Goal: Information Seeking & Learning: Find specific page/section

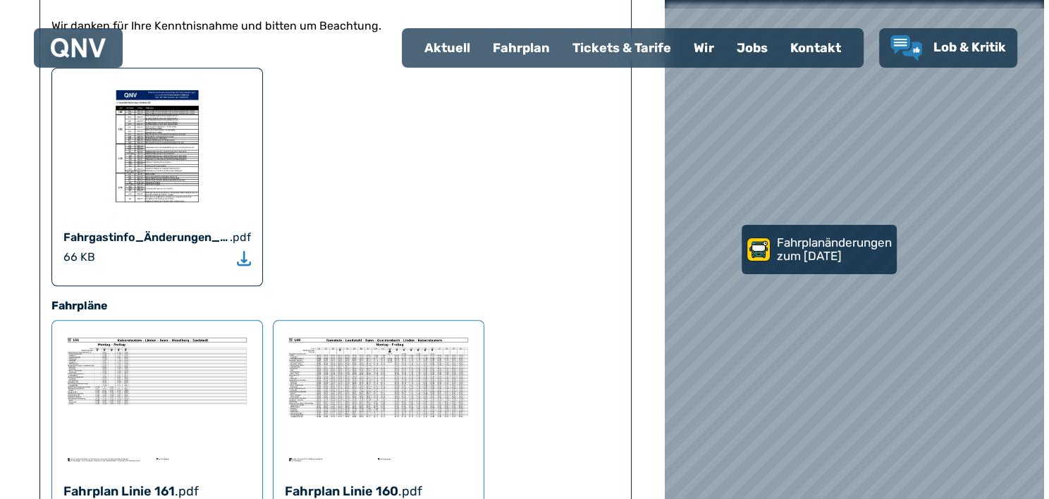
scroll to position [902, 0]
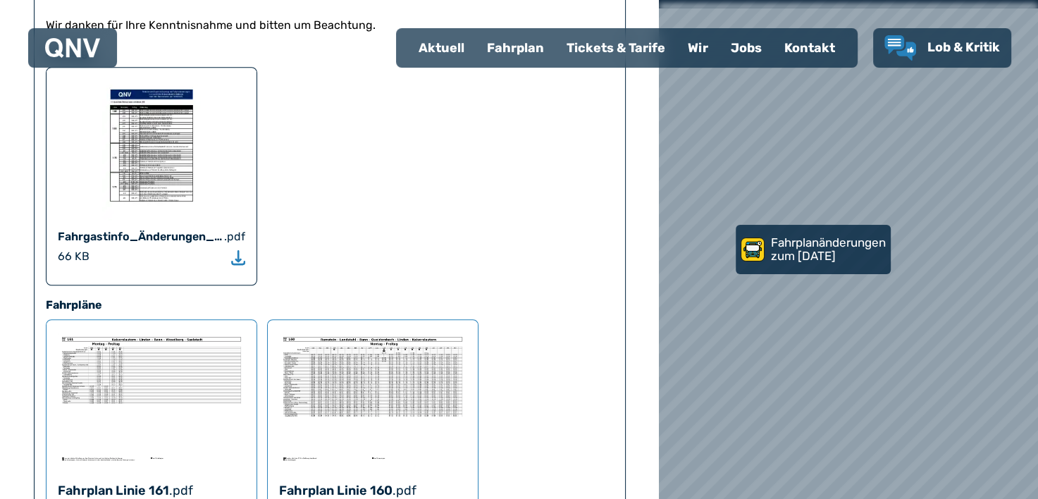
click at [152, 111] on img at bounding box center [151, 149] width 99 height 141
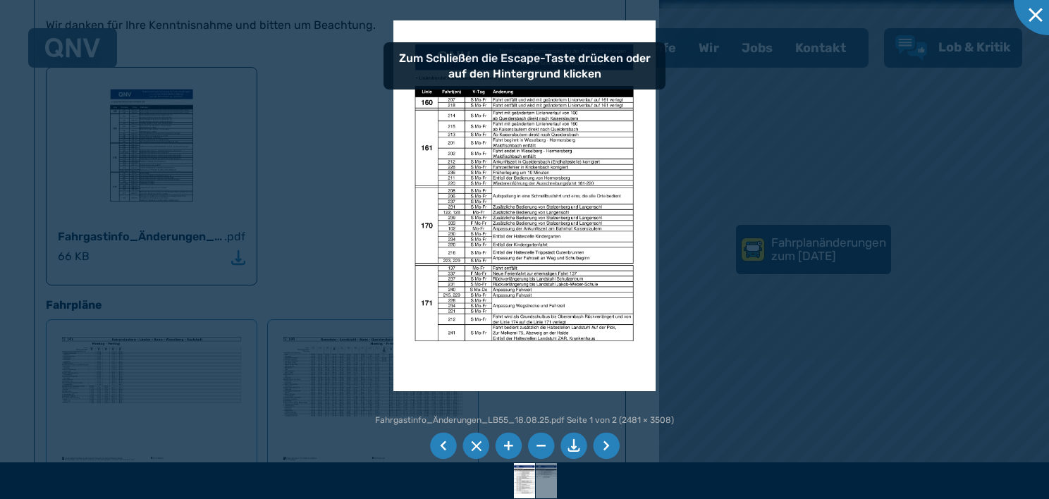
click at [525, 242] on img at bounding box center [524, 205] width 262 height 371
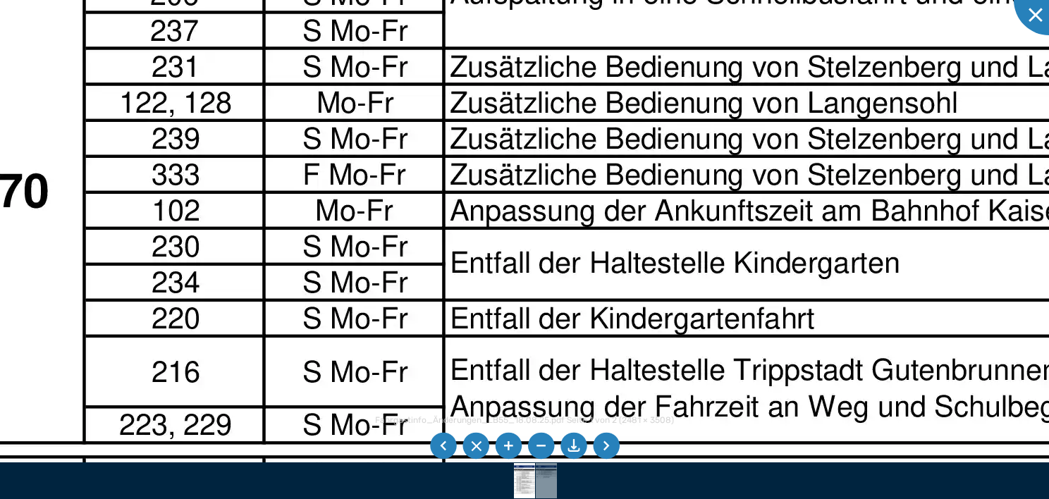
click at [679, 380] on img at bounding box center [660, 59] width 1748 height 2472
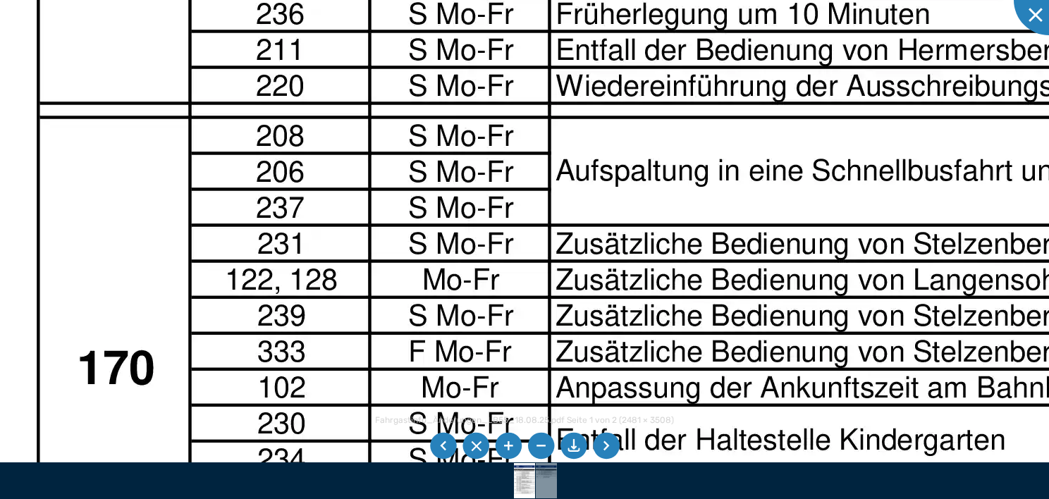
click at [899, 371] on img at bounding box center [766, 236] width 1748 height 2472
click at [917, 248] on img at bounding box center [766, 236] width 1748 height 2472
click at [538, 451] on li at bounding box center [540, 446] width 27 height 27
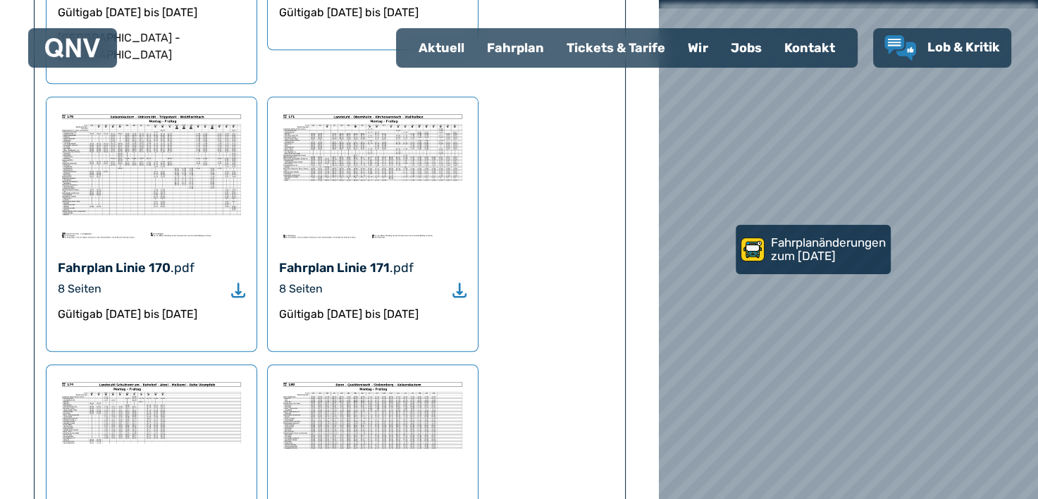
scroll to position [1430, 0]
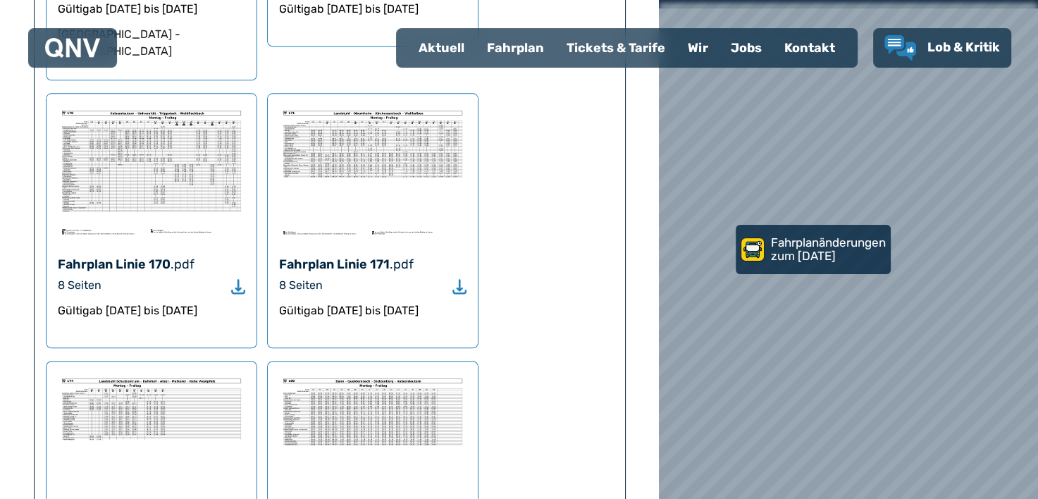
click at [236, 278] on icon "Download" at bounding box center [238, 286] width 14 height 16
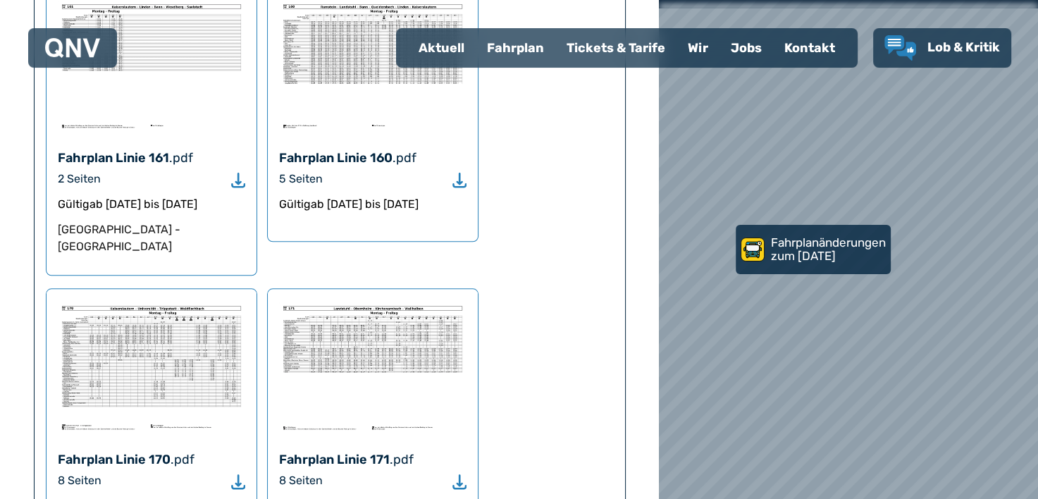
scroll to position [0, 0]
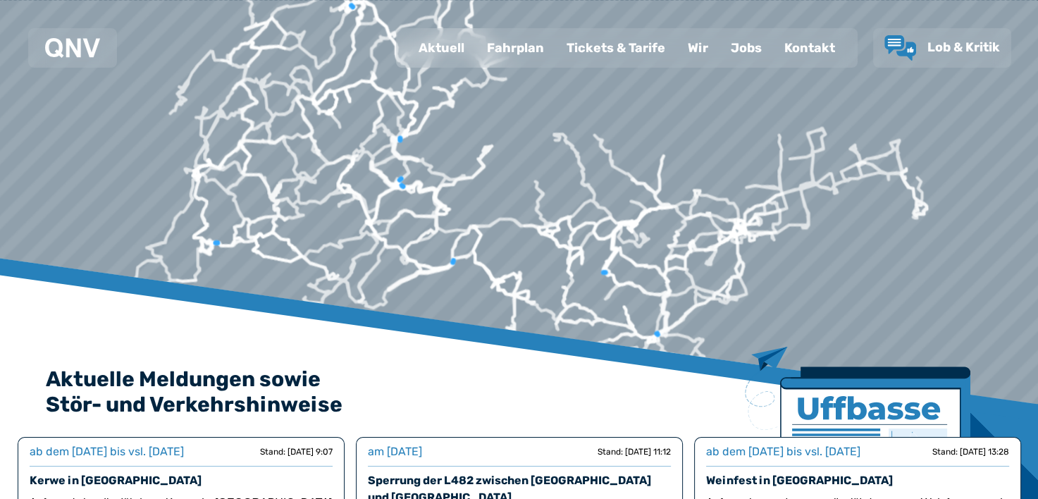
click at [450, 51] on div "Aktuell" at bounding box center [441, 48] width 68 height 37
select select "*"
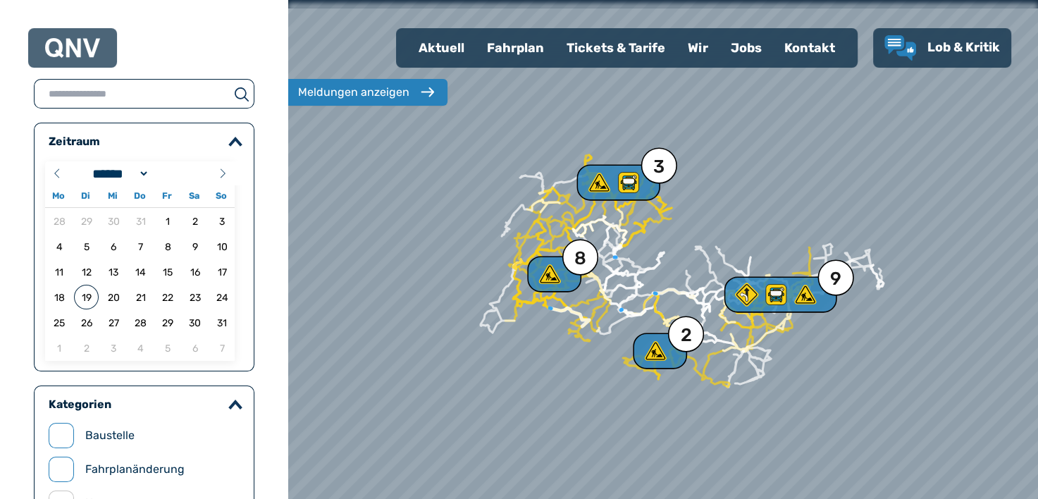
click at [524, 52] on div "Fahrplan" at bounding box center [516, 48] width 80 height 37
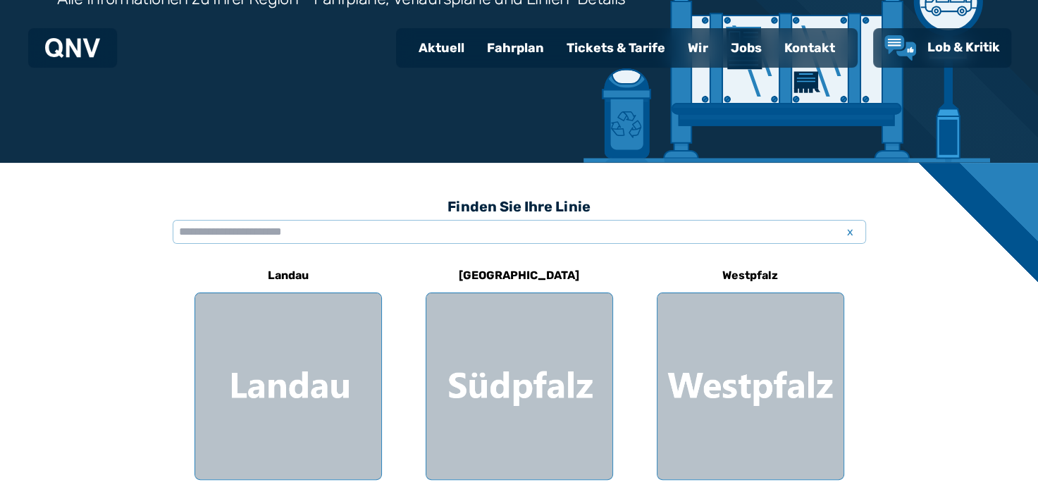
scroll to position [245, 0]
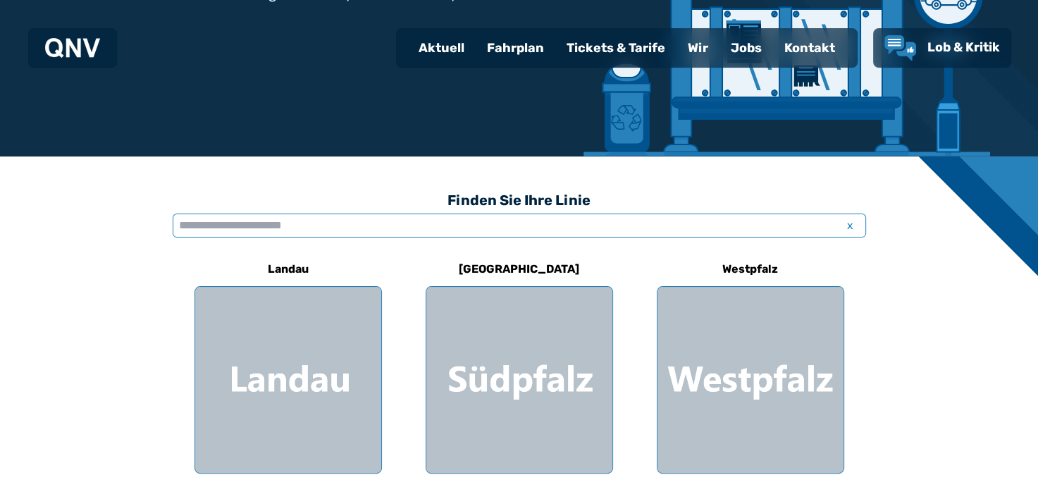
click at [345, 221] on input "text" at bounding box center [519, 226] width 693 height 24
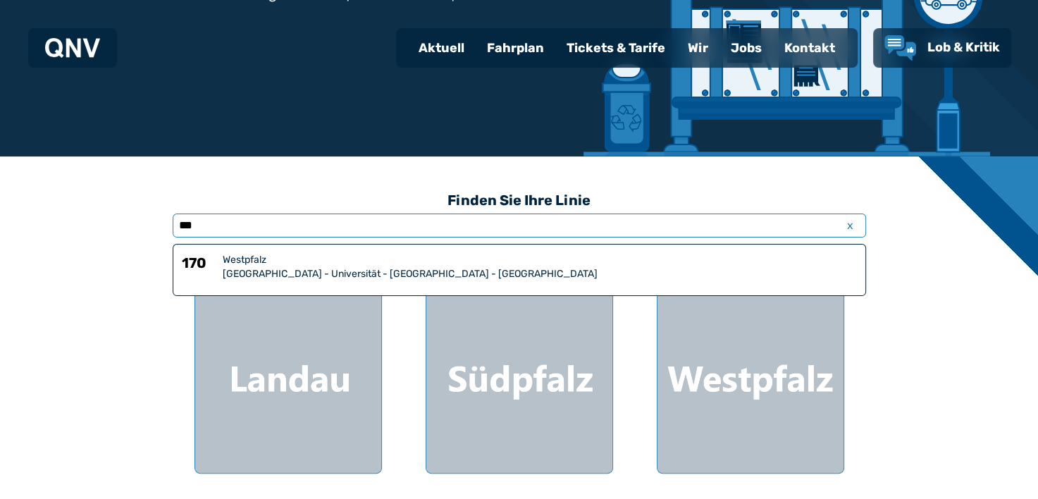
type input "***"
click at [242, 262] on div "Westpfalz" at bounding box center [540, 260] width 634 height 14
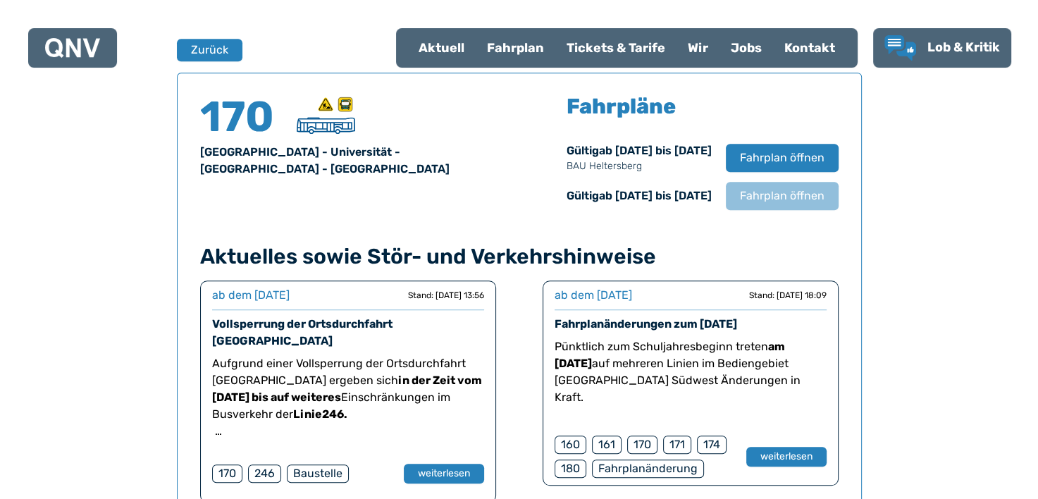
scroll to position [928, 0]
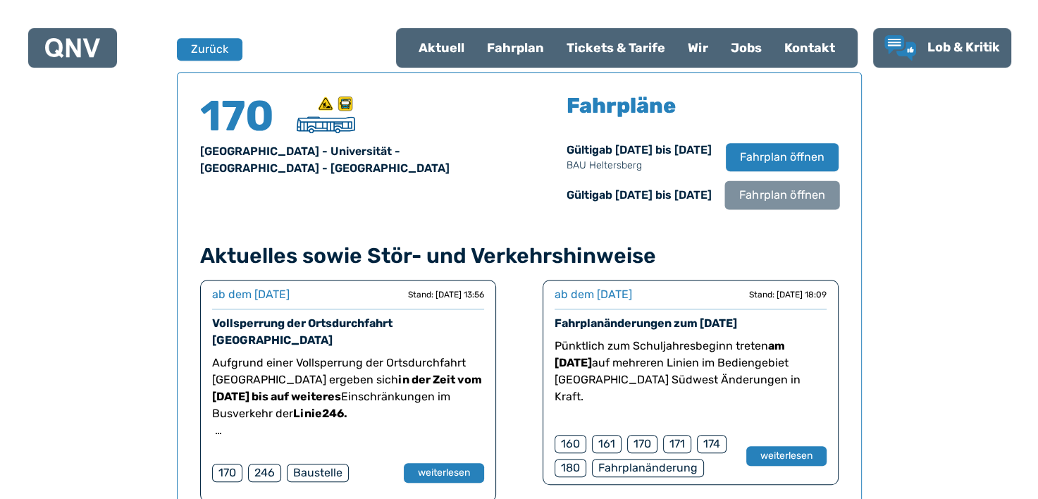
click at [779, 194] on span "Fahrplan öffnen" at bounding box center [781, 195] width 86 height 17
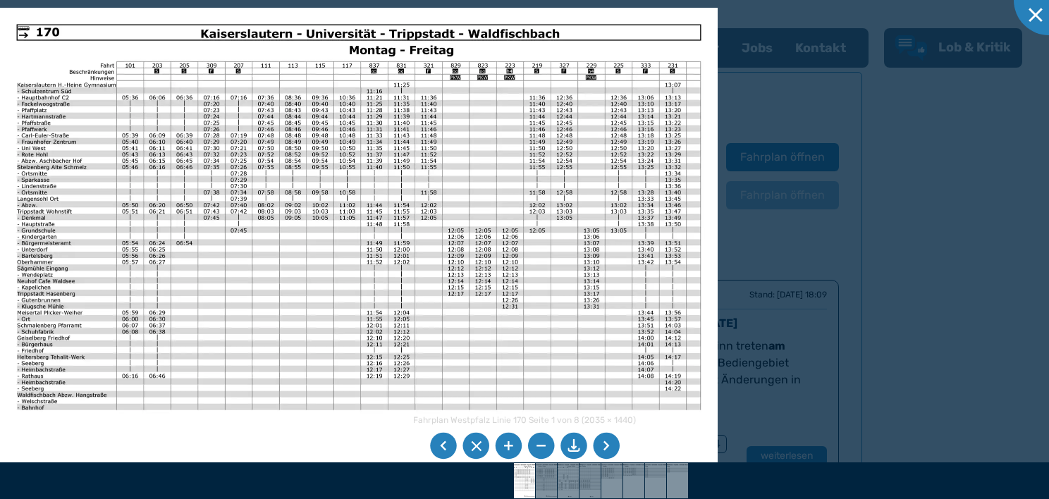
click at [612, 441] on li at bounding box center [606, 446] width 27 height 27
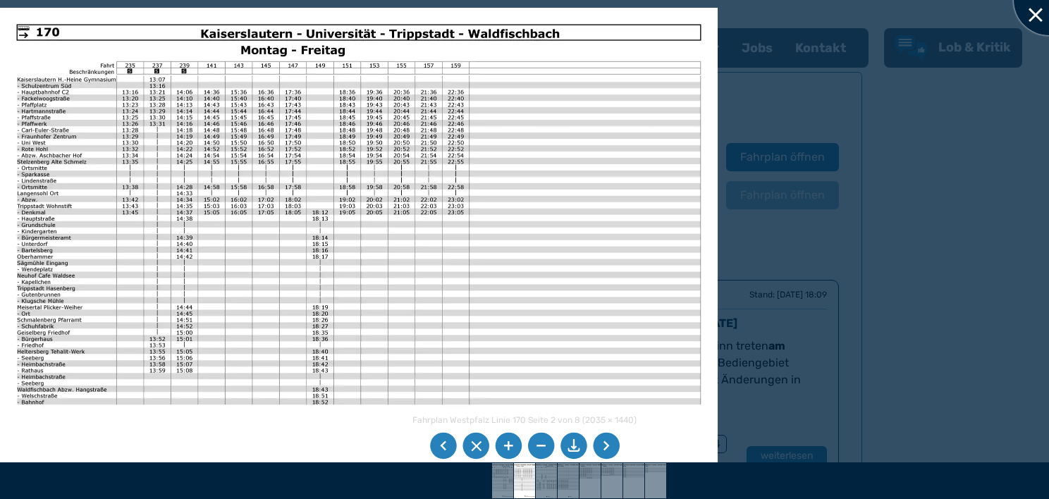
click at [1032, 14] on div at bounding box center [1048, 0] width 70 height 70
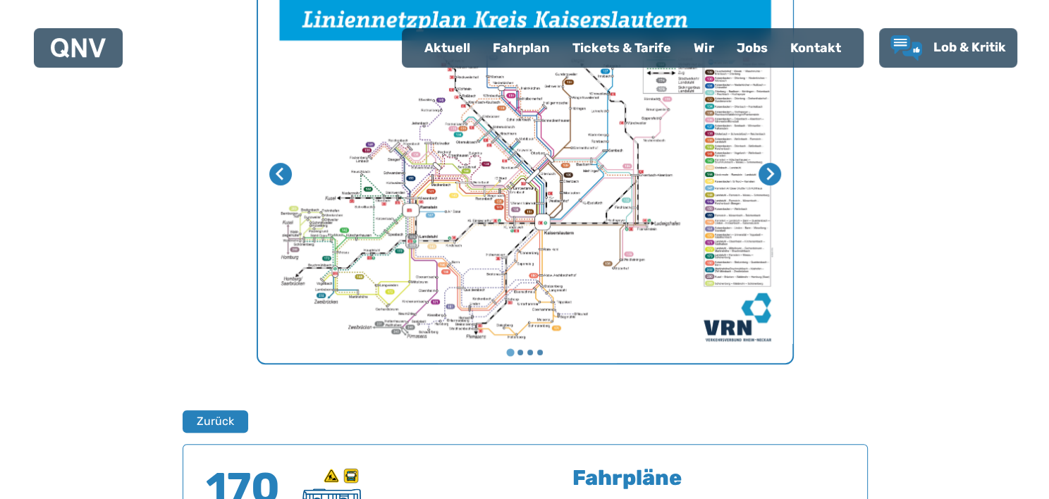
scroll to position [510, 0]
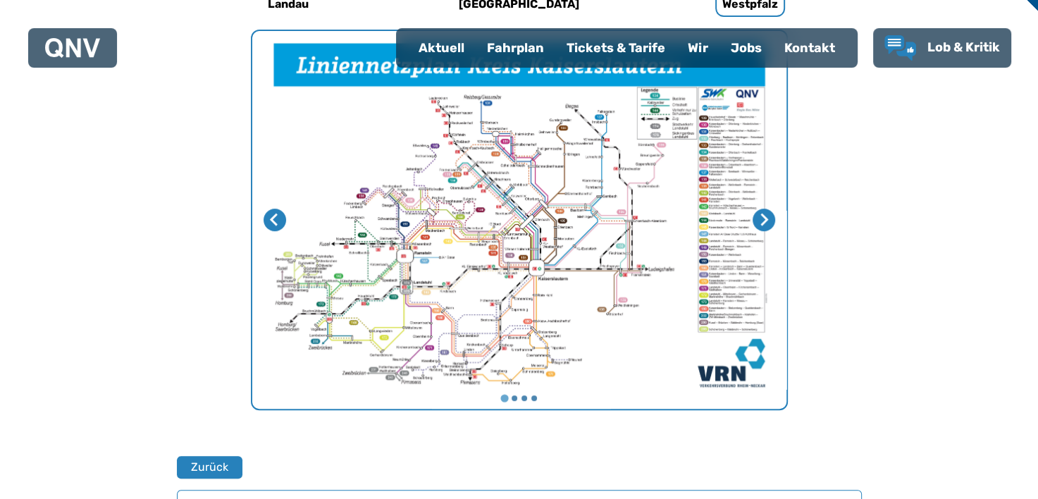
click at [545, 262] on img "1 von 4" at bounding box center [519, 220] width 534 height 378
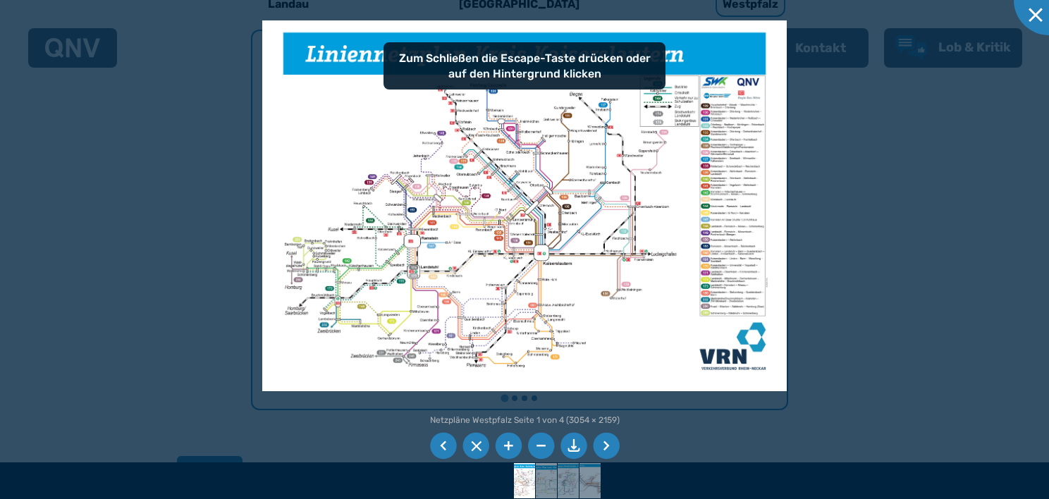
click at [553, 311] on img at bounding box center [524, 205] width 524 height 371
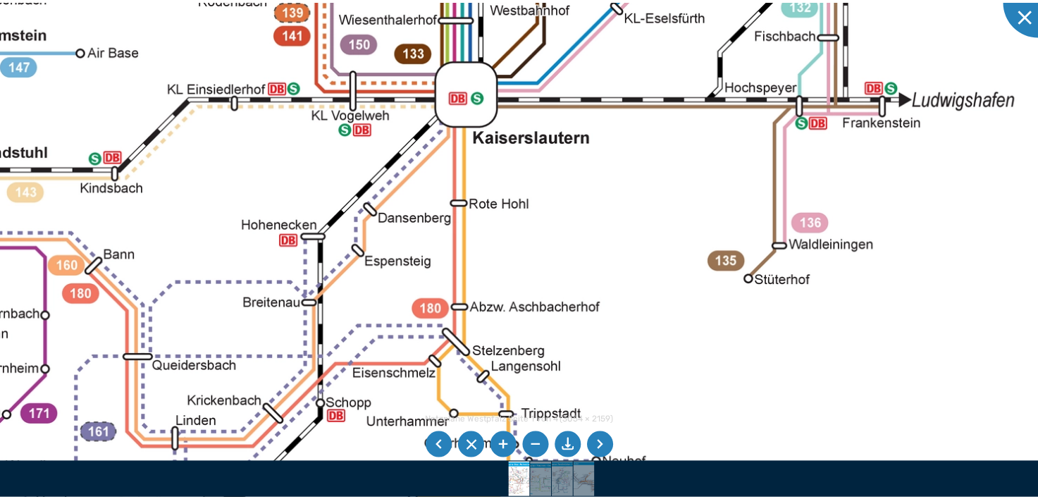
scroll to position [245, 0]
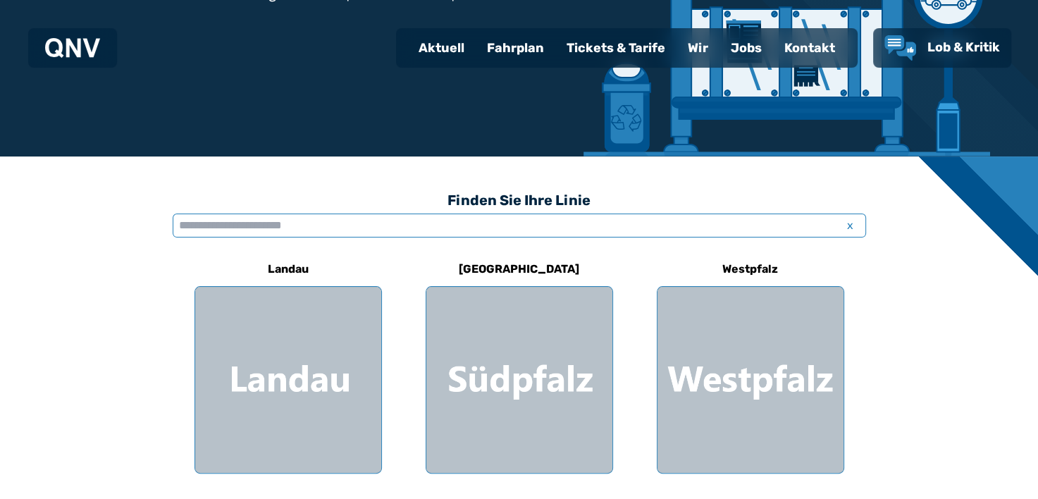
click at [528, 224] on input "text" at bounding box center [519, 226] width 693 height 24
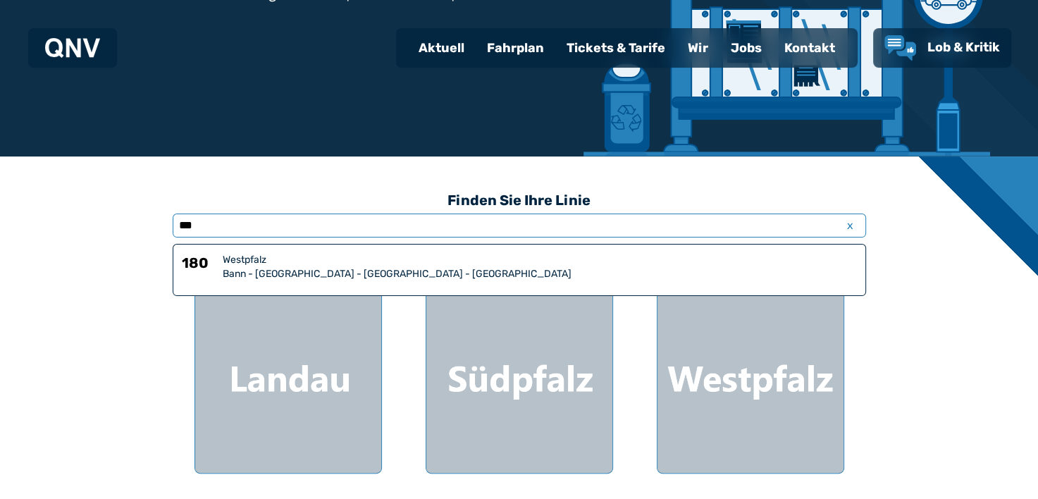
type input "***"
click at [321, 287] on div "180 Westpfalz Bann - [GEOGRAPHIC_DATA] - [GEOGRAPHIC_DATA] - [GEOGRAPHIC_DATA]" at bounding box center [519, 270] width 693 height 52
click at [497, 52] on div "Fahrplan" at bounding box center [516, 48] width 80 height 37
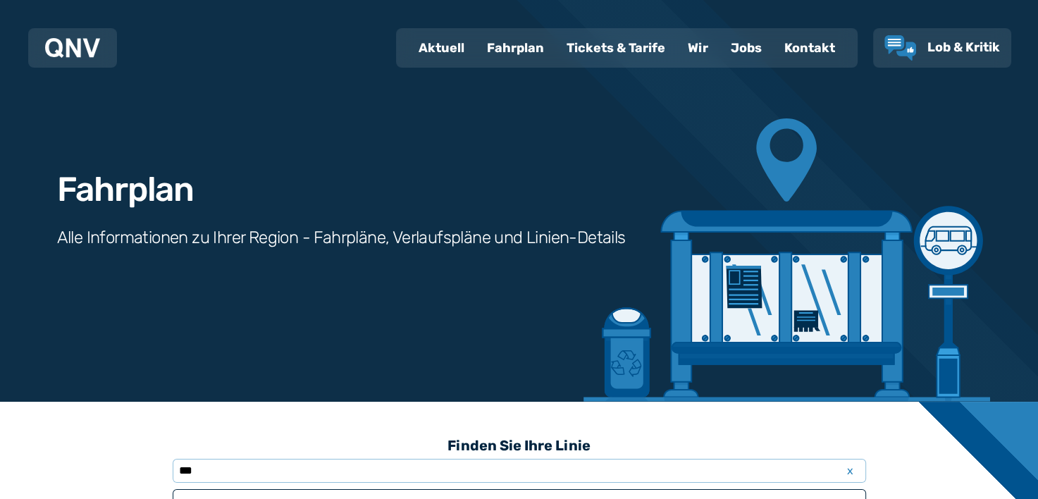
click at [505, 50] on div "Fahrplan" at bounding box center [516, 48] width 80 height 37
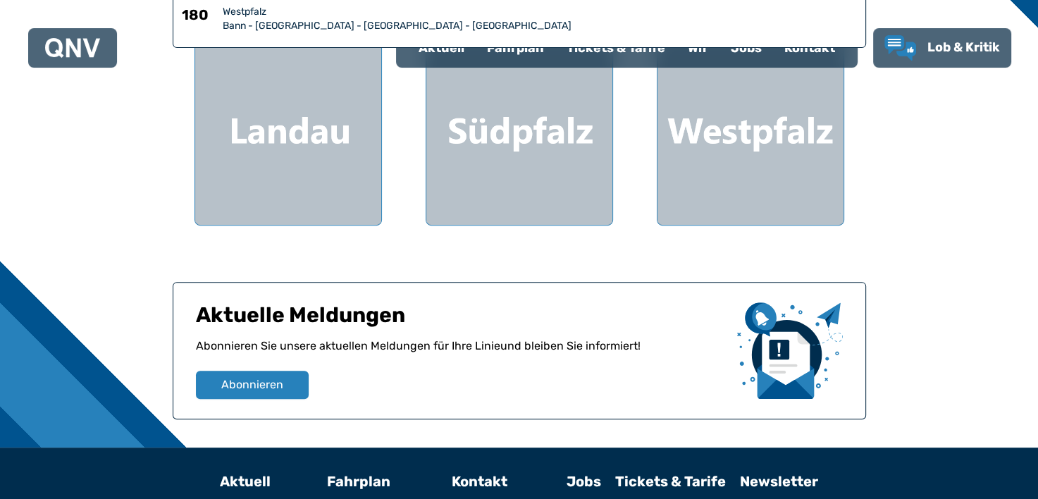
scroll to position [496, 0]
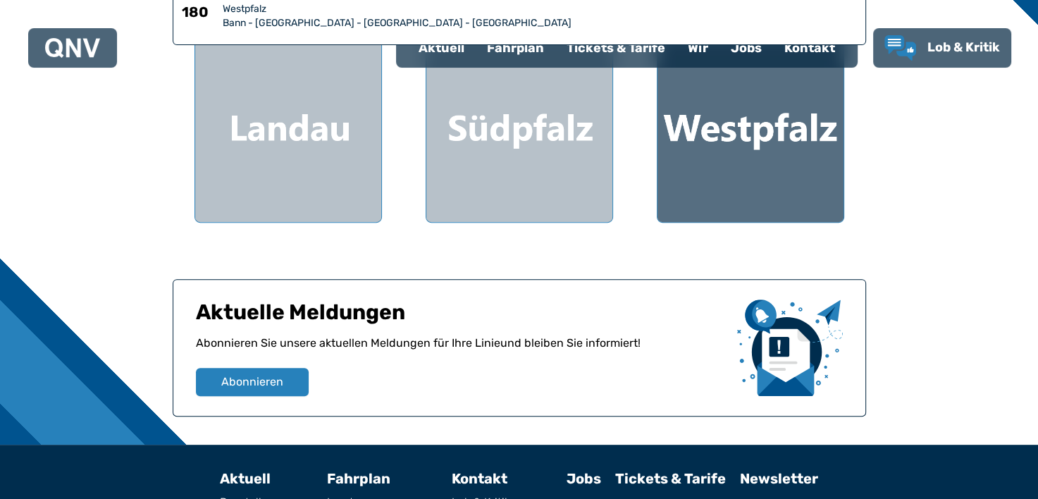
click at [743, 171] on div at bounding box center [750, 129] width 186 height 186
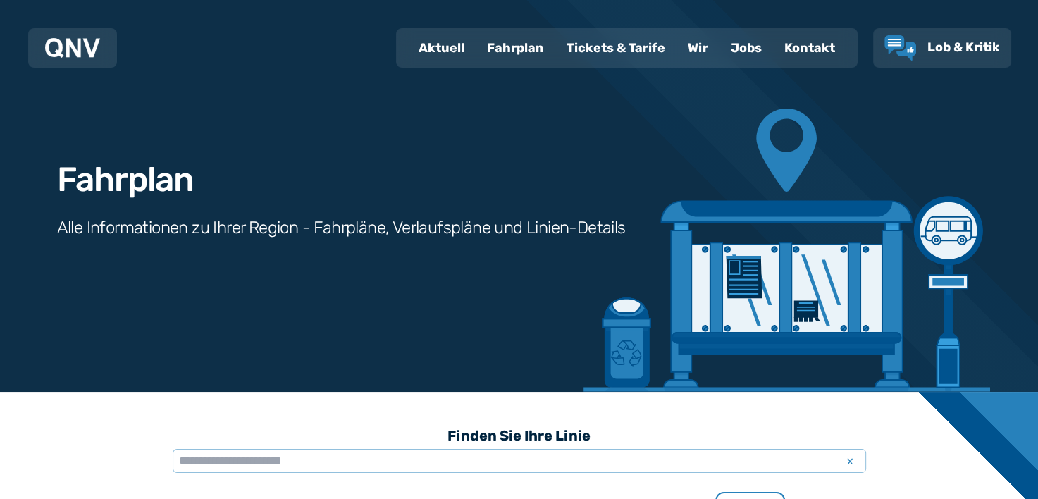
scroll to position [16, 0]
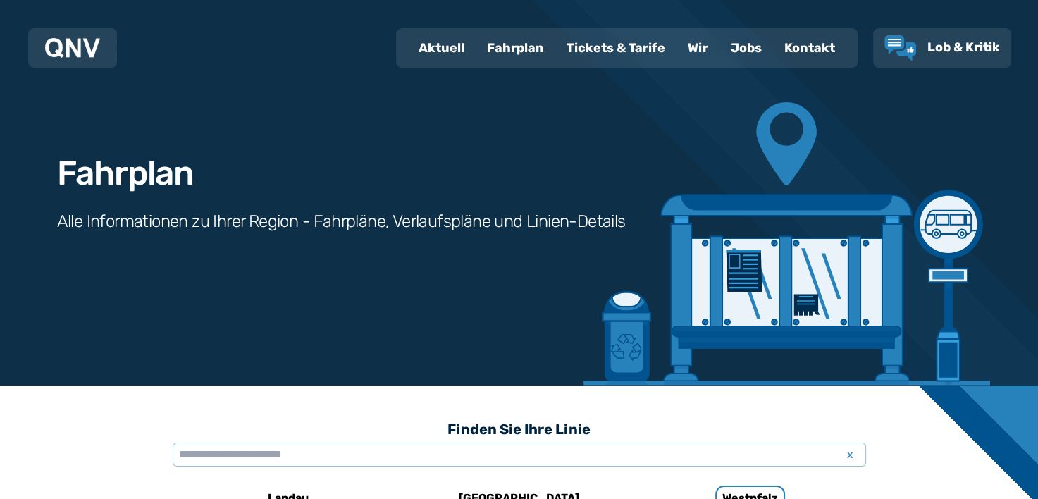
click at [456, 43] on div "Aktuell" at bounding box center [441, 48] width 68 height 37
select select "*"
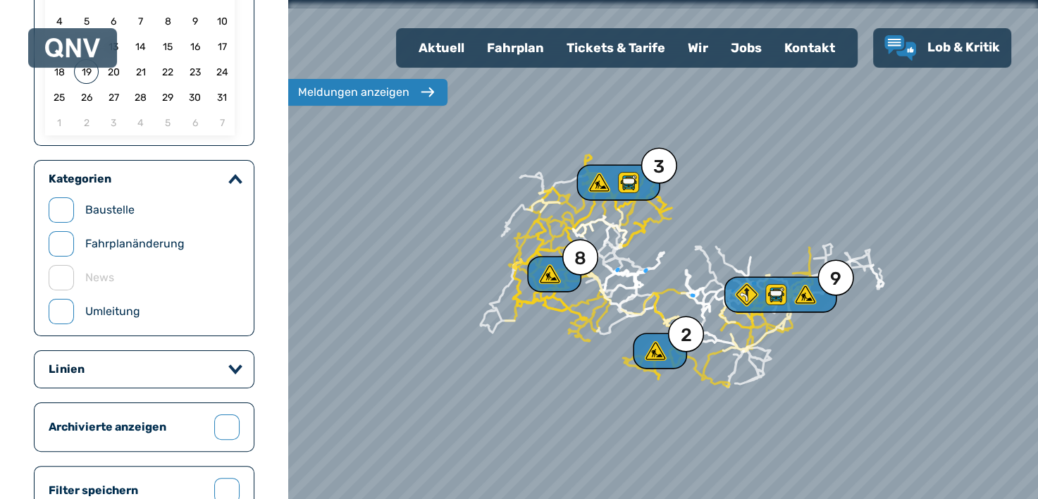
scroll to position [227, 0]
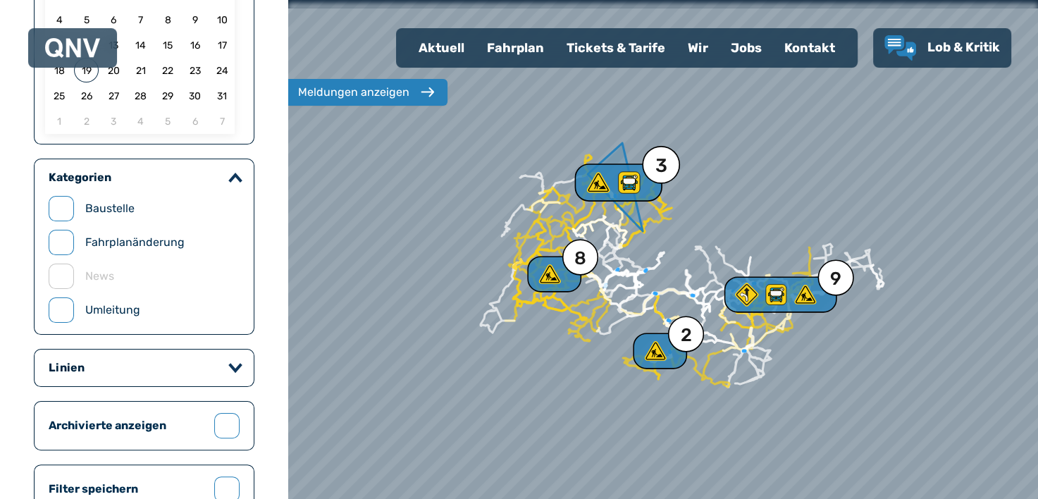
click at [633, 189] on use at bounding box center [629, 182] width 21 height 21
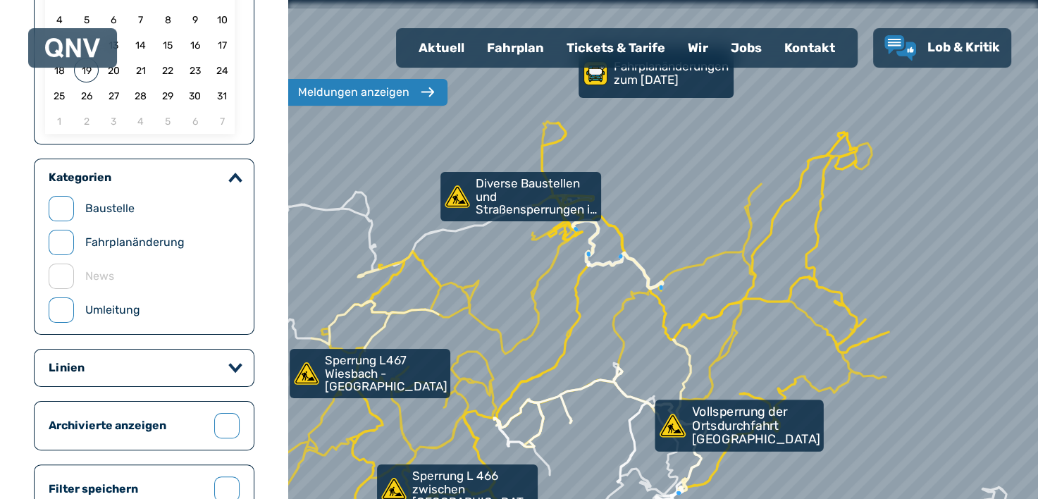
click at [675, 426] on use at bounding box center [673, 425] width 26 height 23
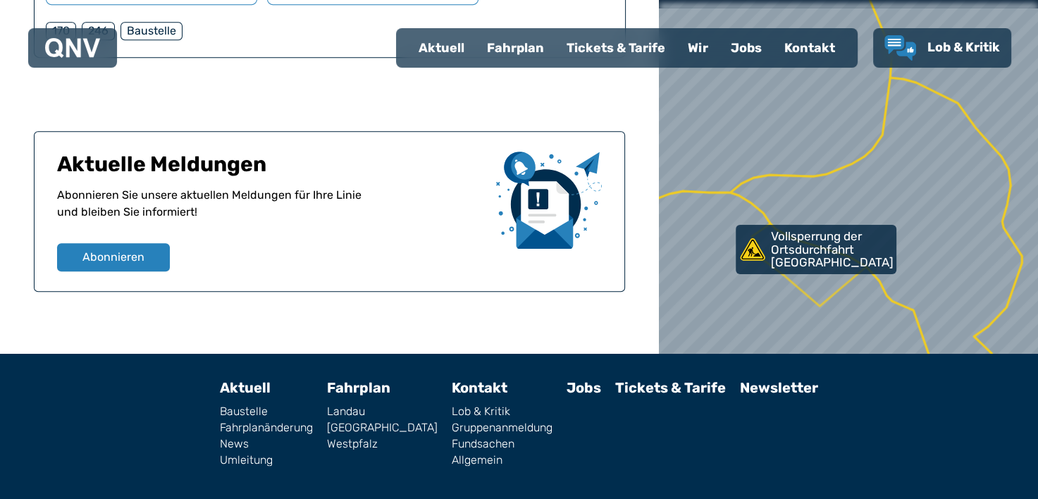
scroll to position [136, 0]
